Goal: Task Accomplishment & Management: Complete application form

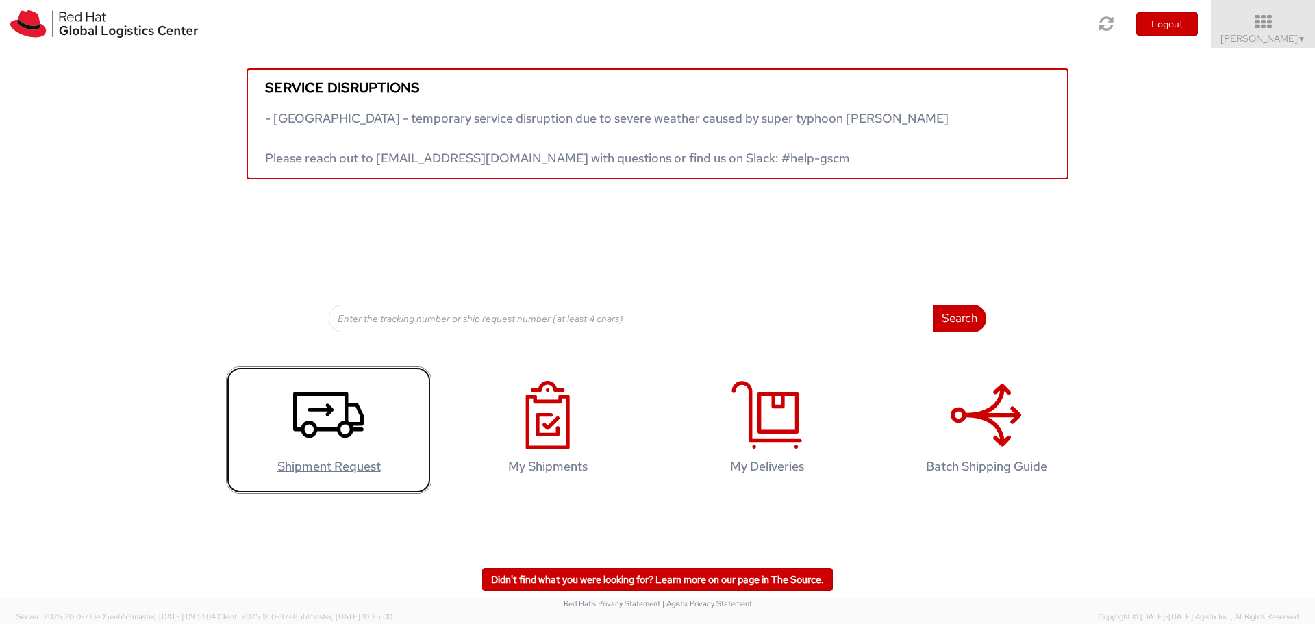
click at [288, 433] on link "Shipment Request" at bounding box center [328, 430] width 205 height 128
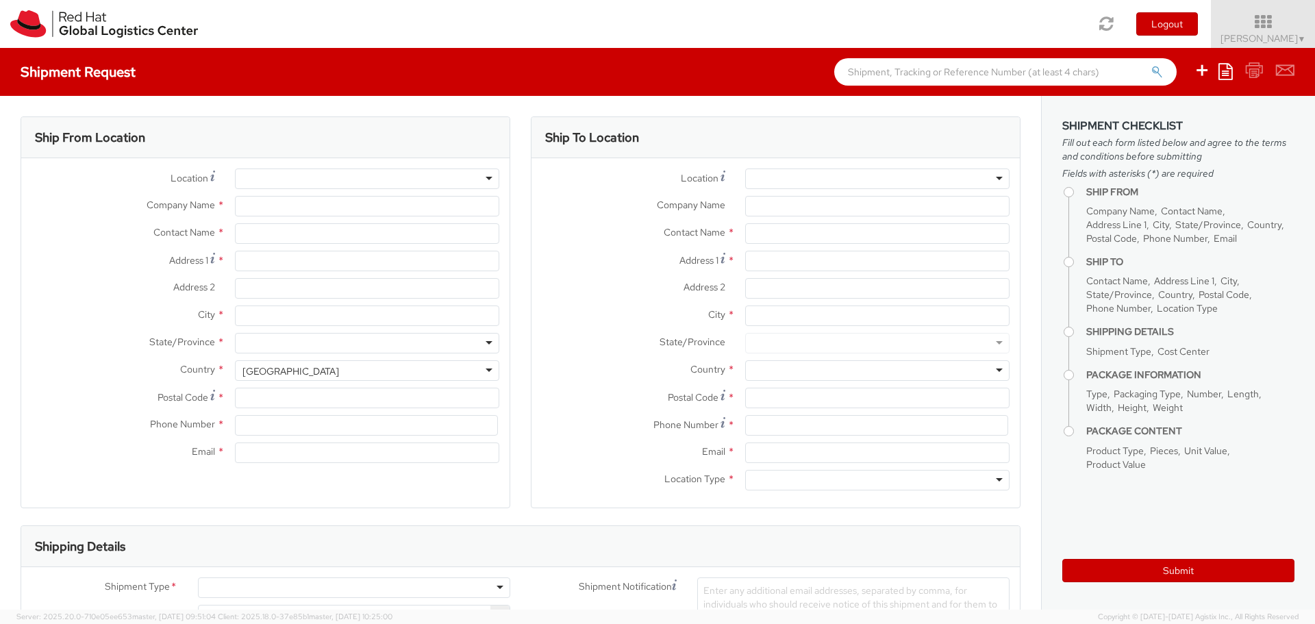
select select "446"
select select
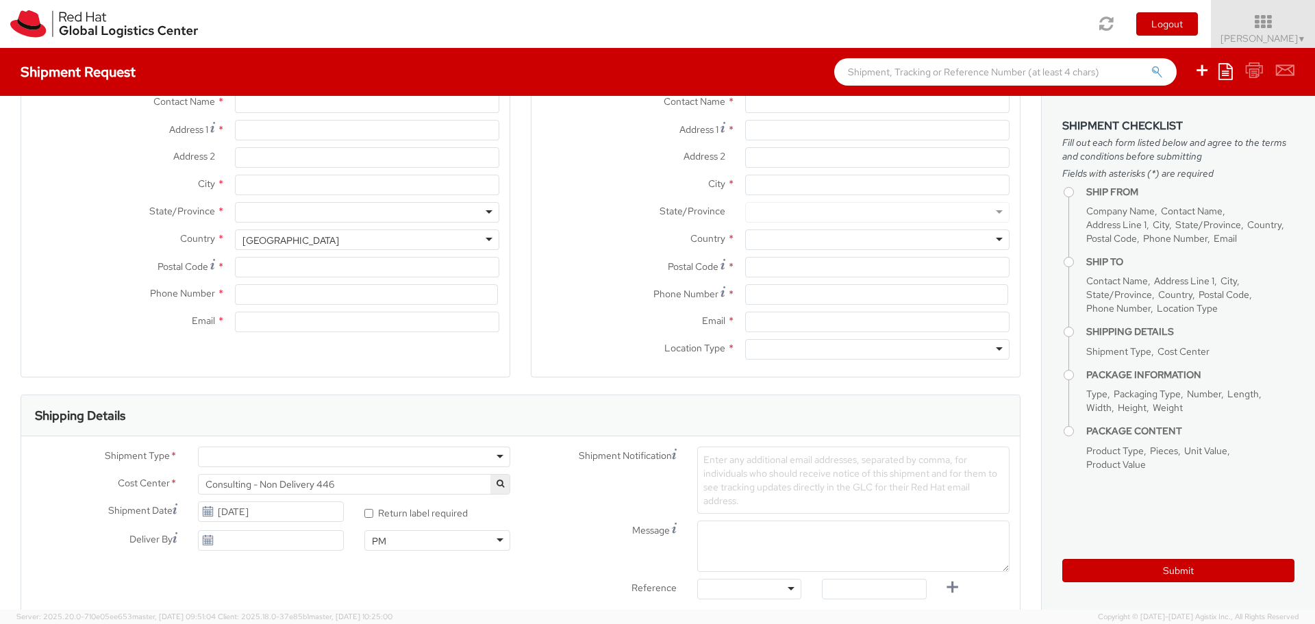
scroll to position [131, 0]
type input "Red Hat FZ-LLC."
type input "[PERSON_NAME]"
type input "[GEOGRAPHIC_DATA], Block A"
type input "Office 406A, [GEOGRAPHIC_DATA]"
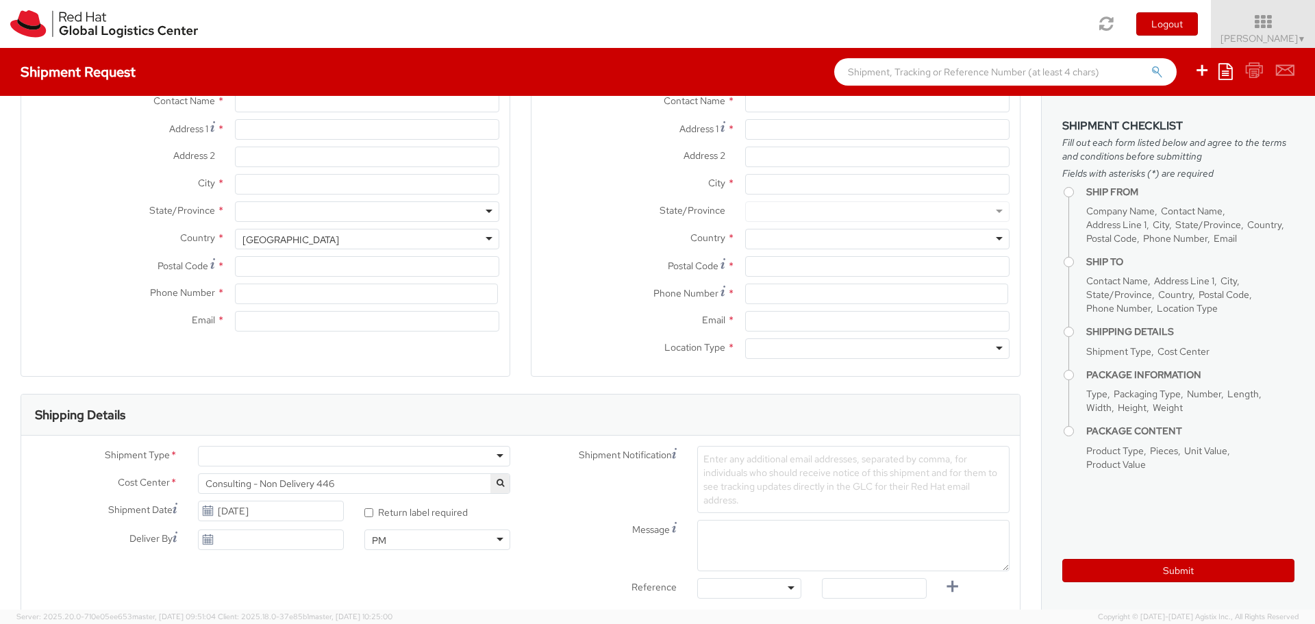
type input "[GEOGRAPHIC_DATA]"
type input "971 4 4494 100"
type input "[EMAIL_ADDRESS][DOMAIN_NAME]"
select select "CM"
select select "KGS"
